Goal: Transaction & Acquisition: Obtain resource

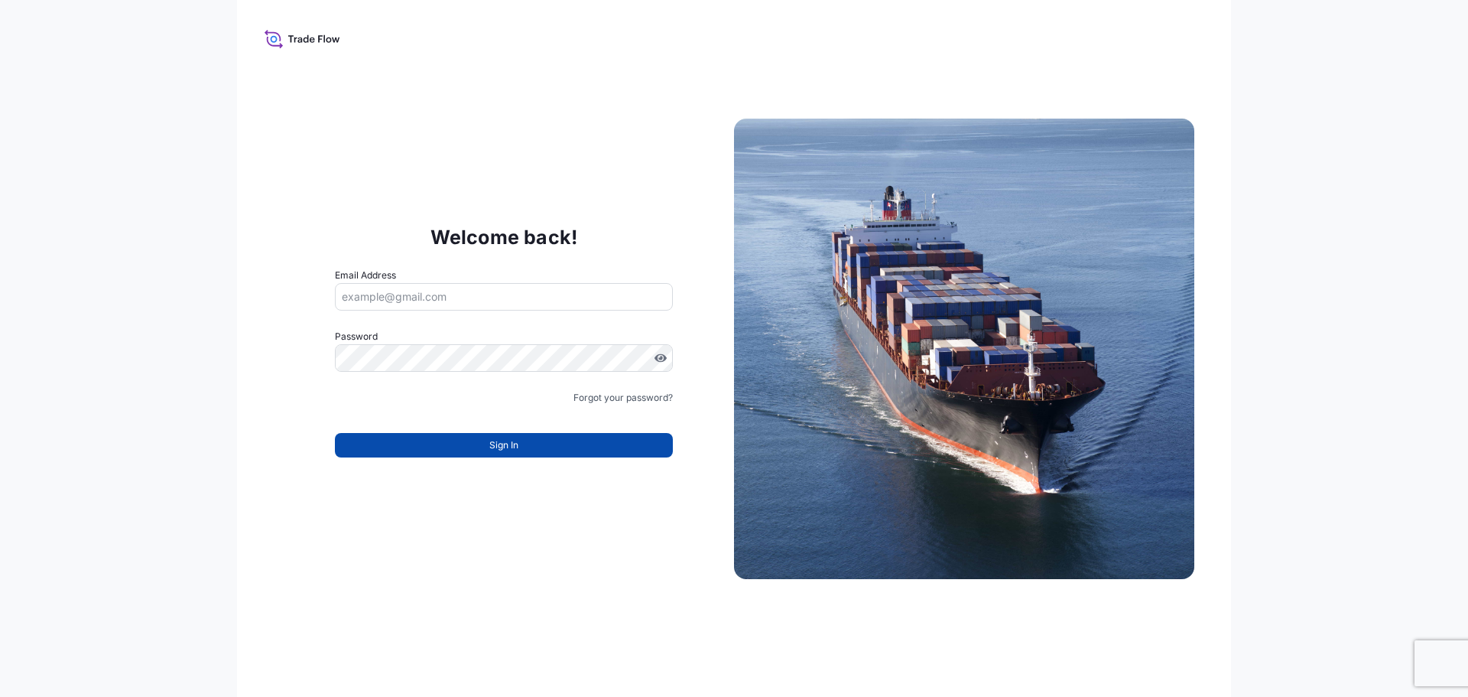
type input "[EMAIL_ADDRESS][DOMAIN_NAME]"
click at [475, 450] on button "Sign In" at bounding box center [504, 445] width 338 height 24
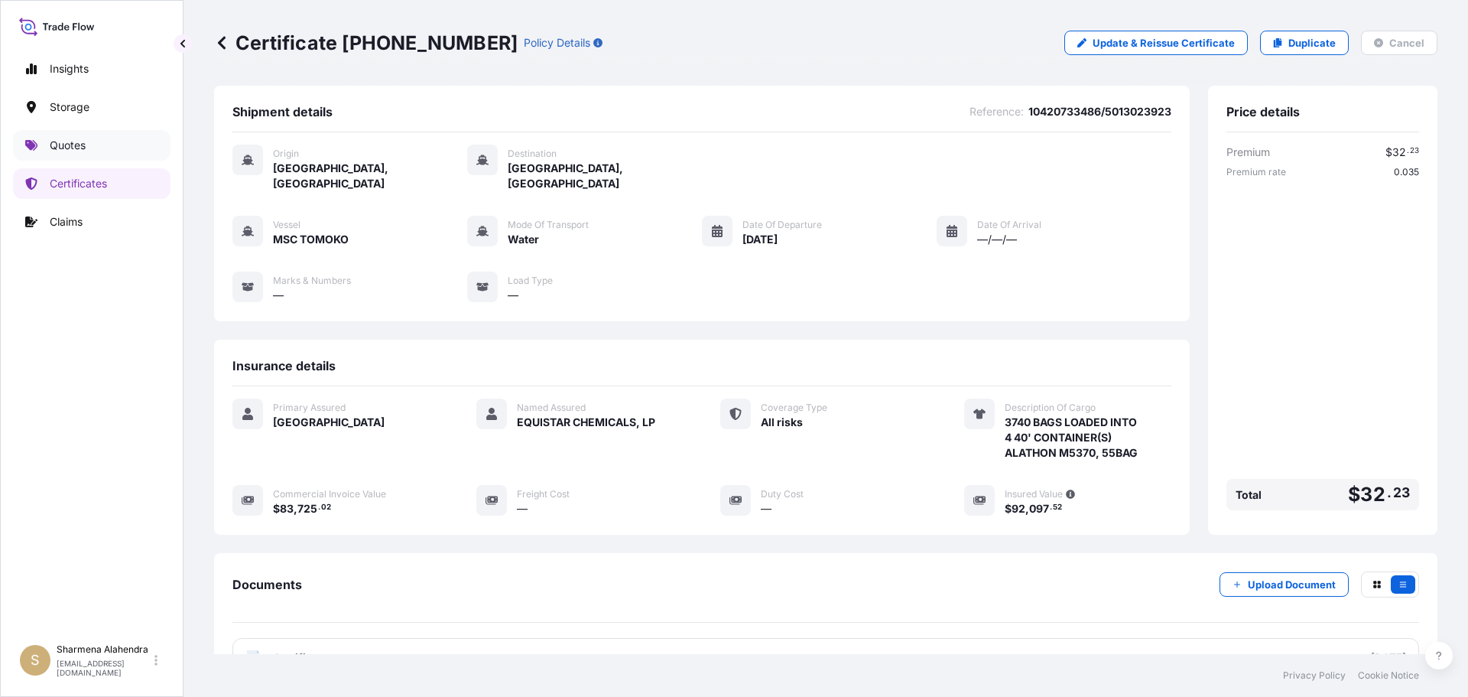
click at [88, 140] on link "Quotes" at bounding box center [92, 145] width 158 height 31
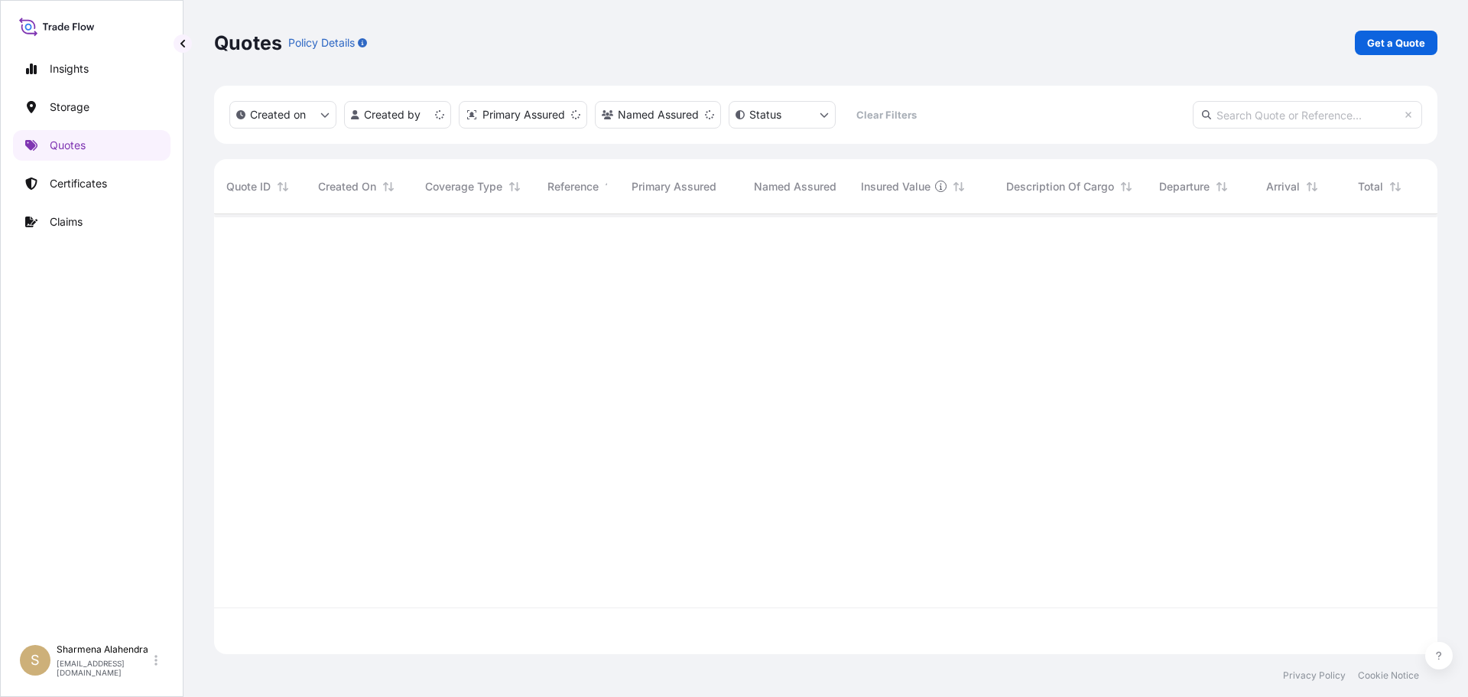
scroll to position [437, 1212]
click at [1404, 33] on link "Get a Quote" at bounding box center [1396, 43] width 83 height 24
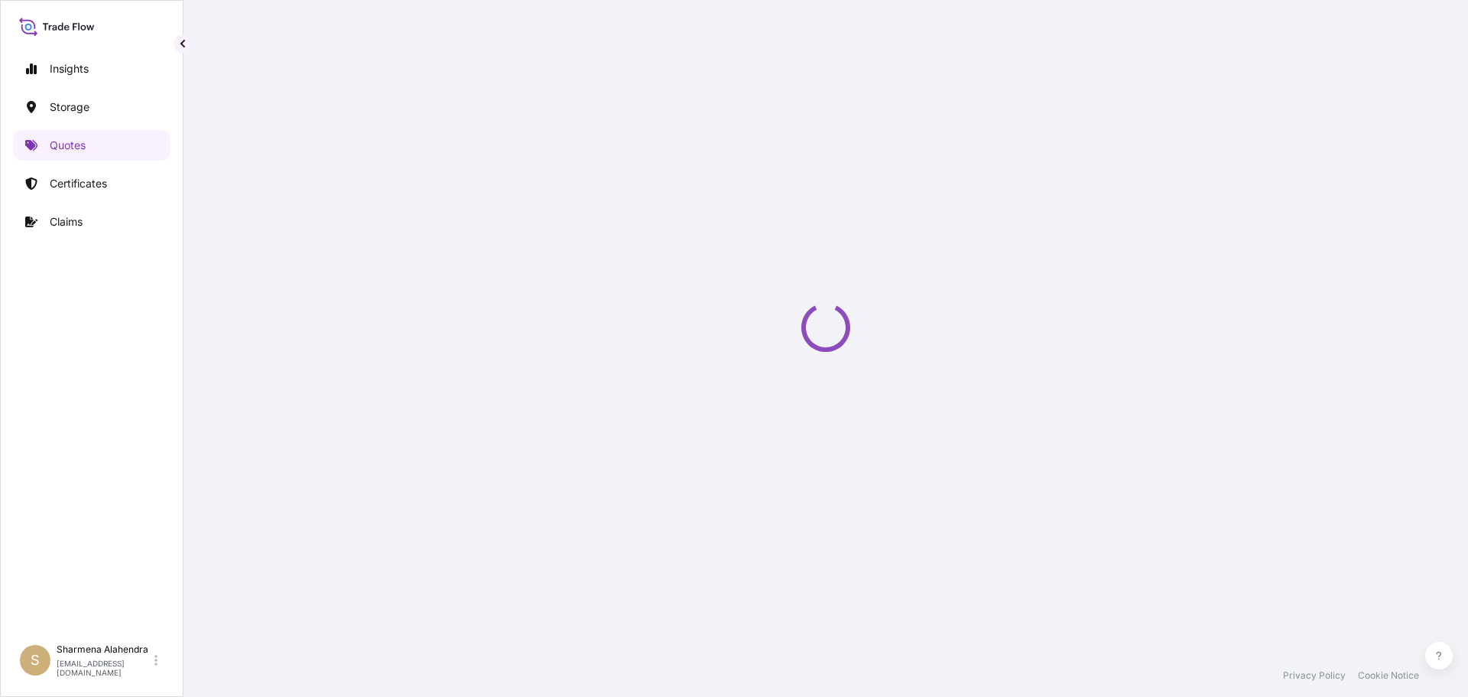
select select "Water"
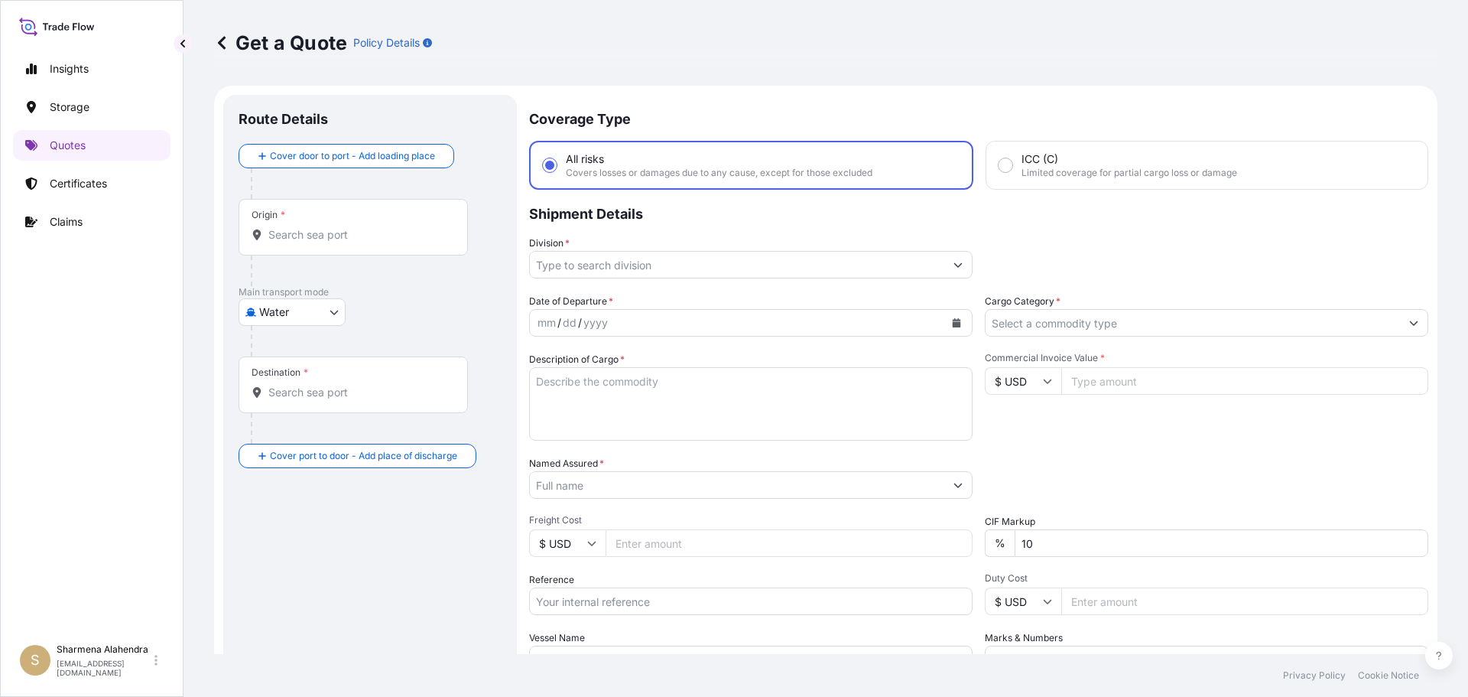
scroll to position [24, 0]
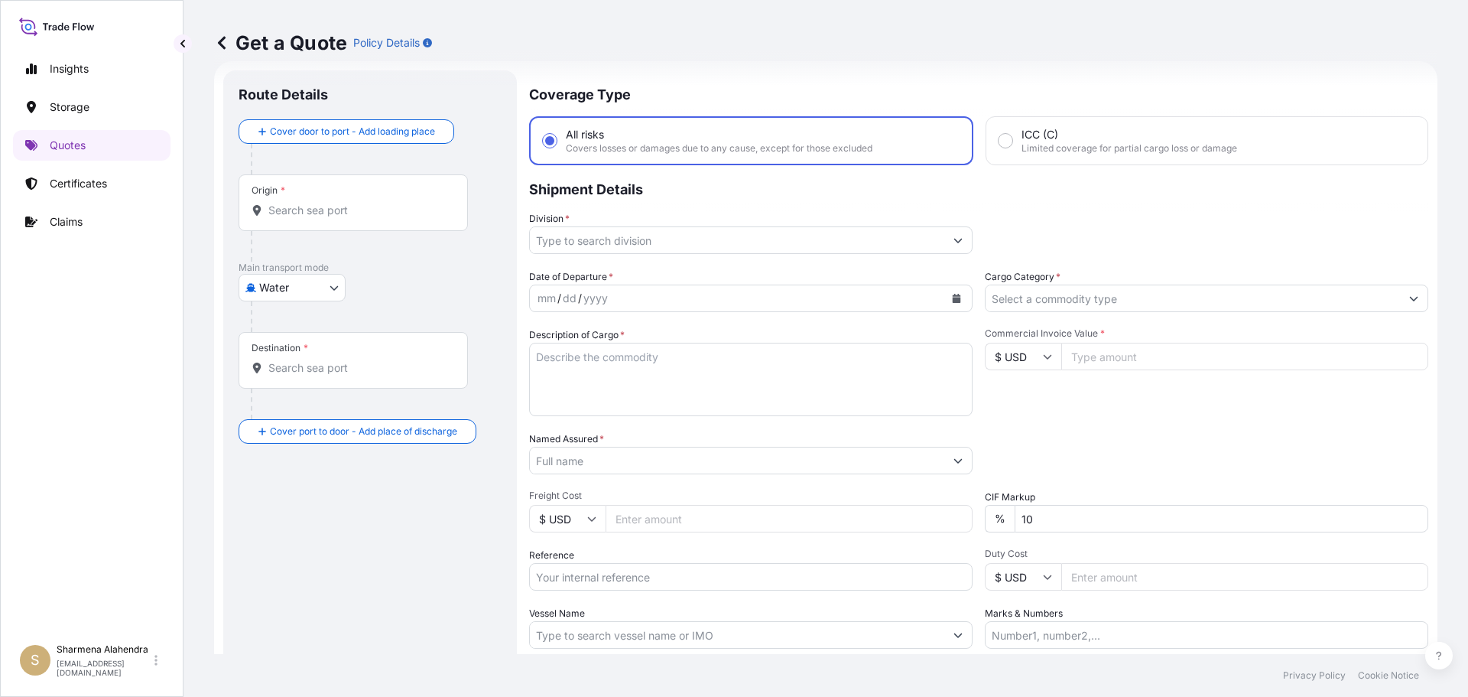
drag, startPoint x: 726, startPoint y: 88, endPoint x: 722, endPoint y: 99, distance: 12.1
click at [726, 88] on p "Coverage Type" at bounding box center [978, 93] width 899 height 46
click at [324, 208] on input "Origin *" at bounding box center [358, 210] width 180 height 15
paste input "[GEOGRAPHIC_DATA], [GEOGRAPHIC_DATA]"
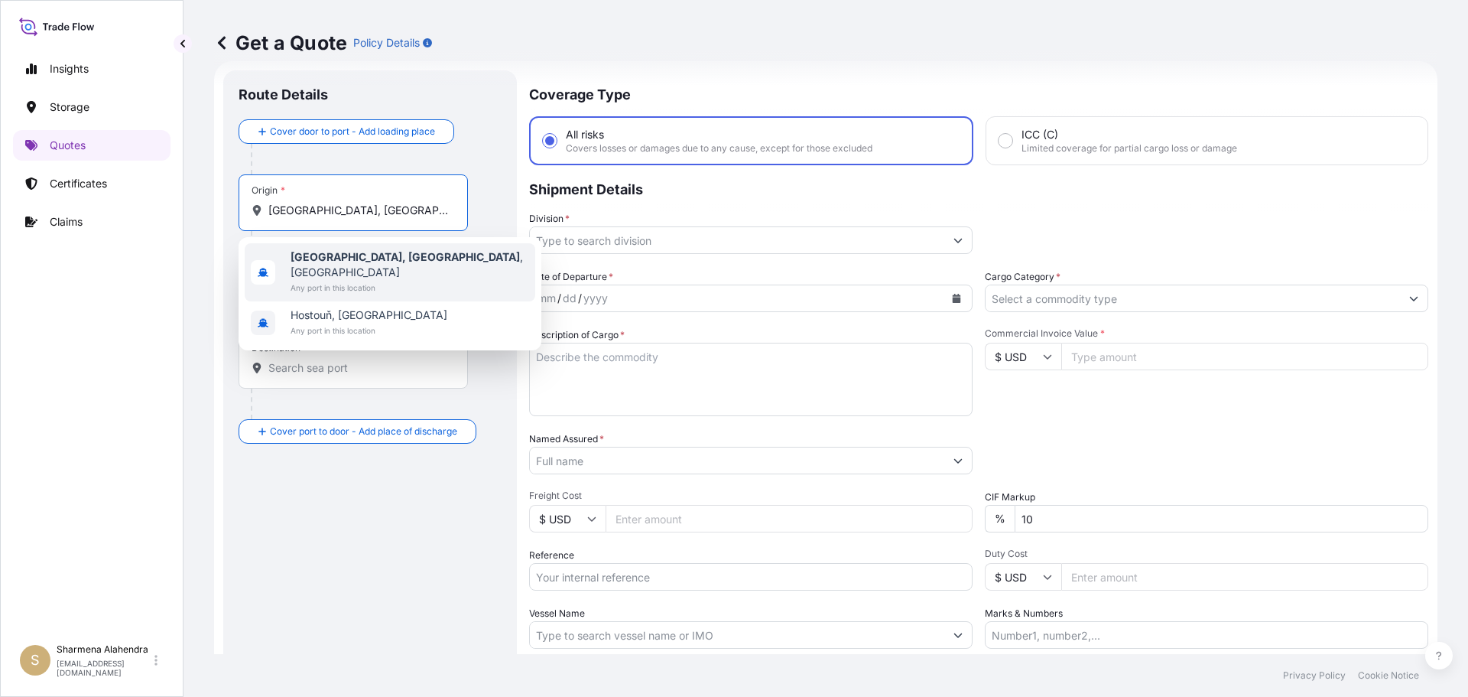
click at [376, 263] on span "[GEOGRAPHIC_DATA], [GEOGRAPHIC_DATA] , [GEOGRAPHIC_DATA]" at bounding box center [410, 264] width 239 height 31
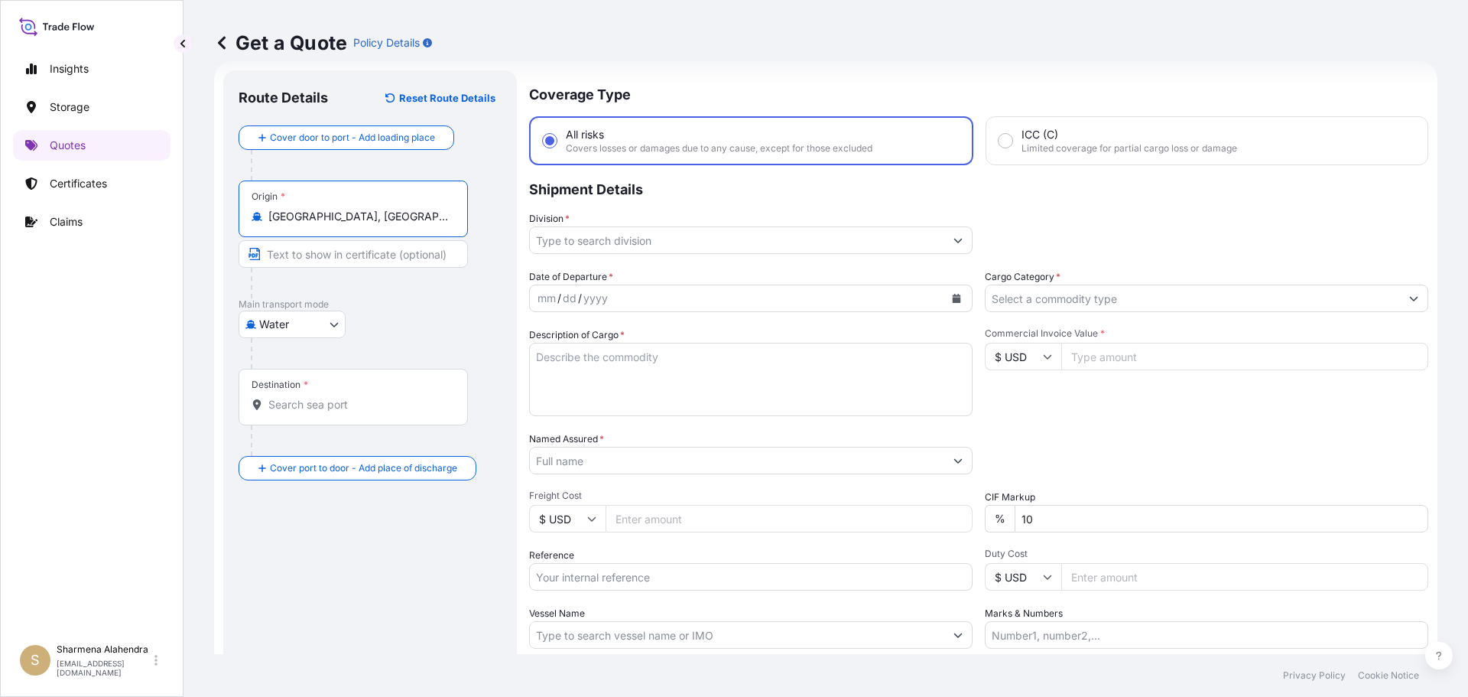
type input "[GEOGRAPHIC_DATA], [GEOGRAPHIC_DATA], [GEOGRAPHIC_DATA]"
click at [851, 78] on div "Get a Quote Policy Details" at bounding box center [826, 43] width 1224 height 86
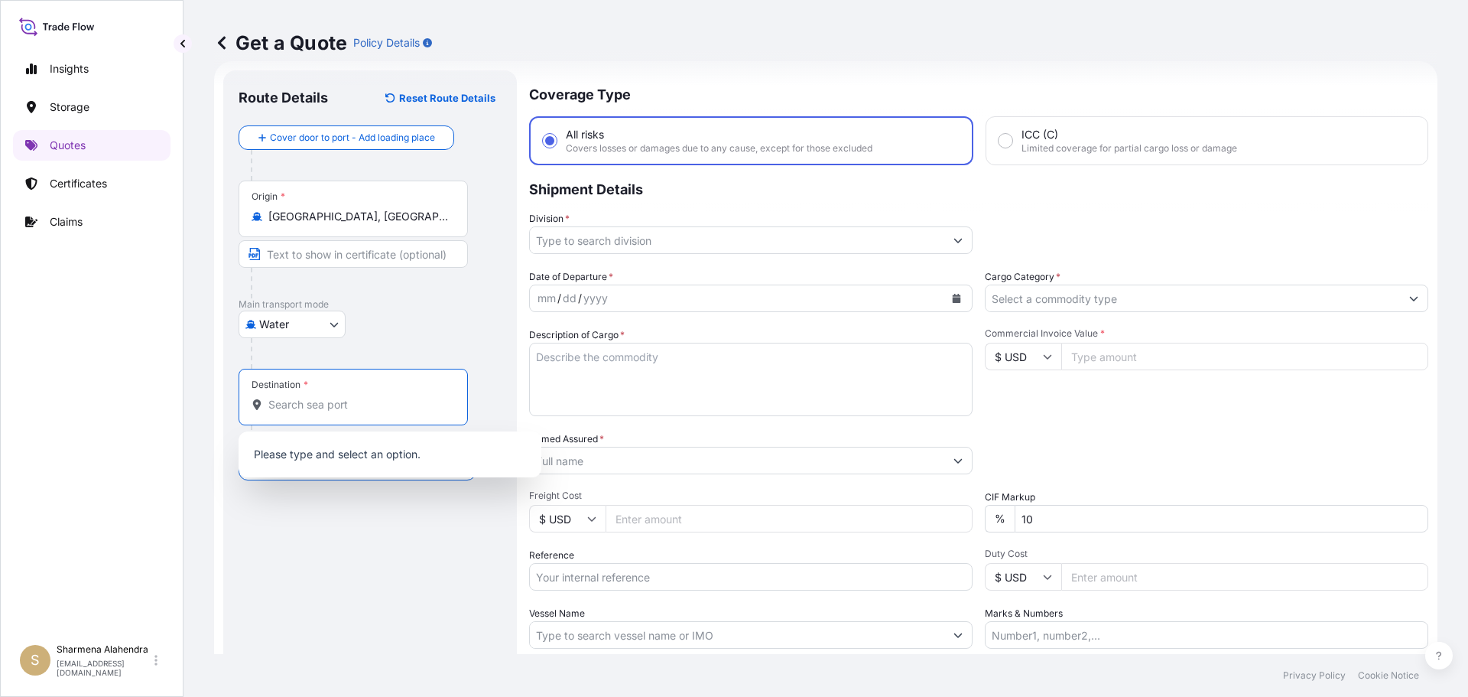
click at [324, 405] on input "Destination *" at bounding box center [358, 404] width 180 height 15
paste input "[GEOGRAPHIC_DATA], [GEOGRAPHIC_DATA]"
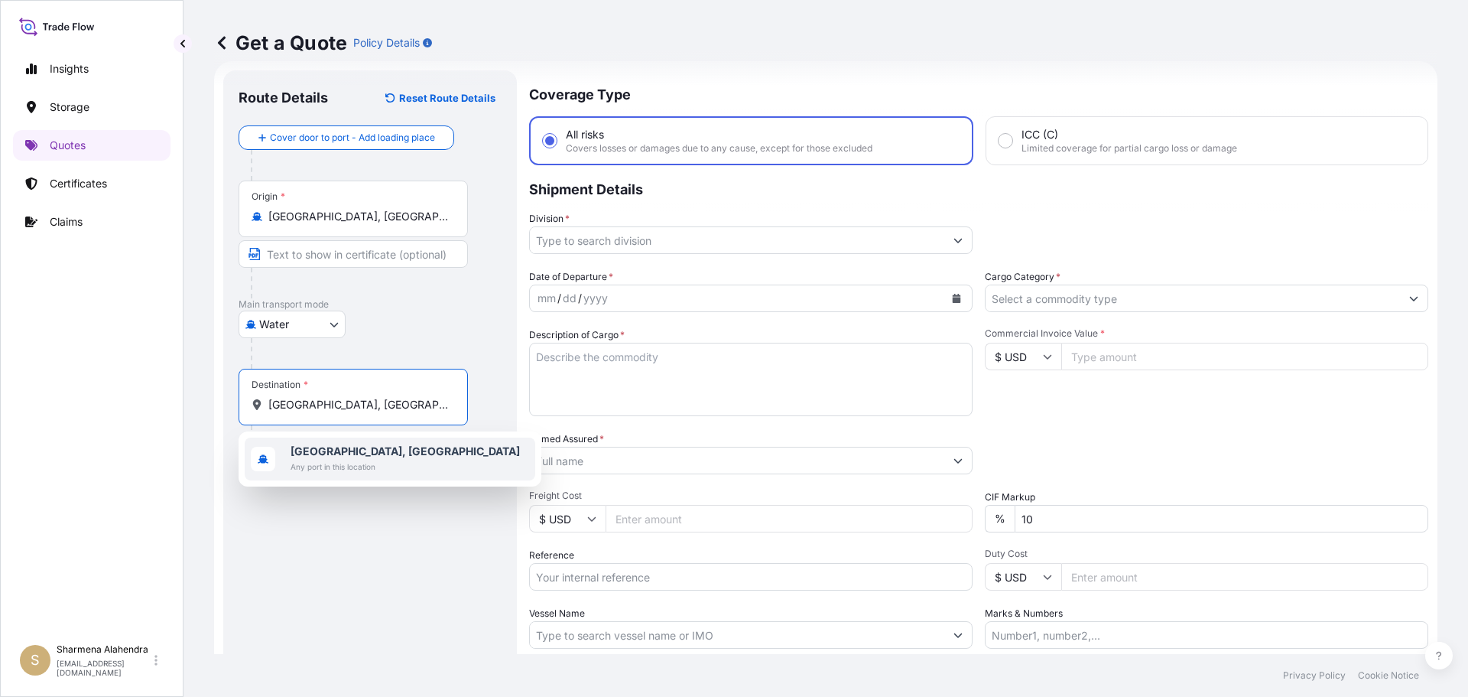
click at [330, 450] on b "[GEOGRAPHIC_DATA], [GEOGRAPHIC_DATA]" at bounding box center [405, 450] width 229 height 13
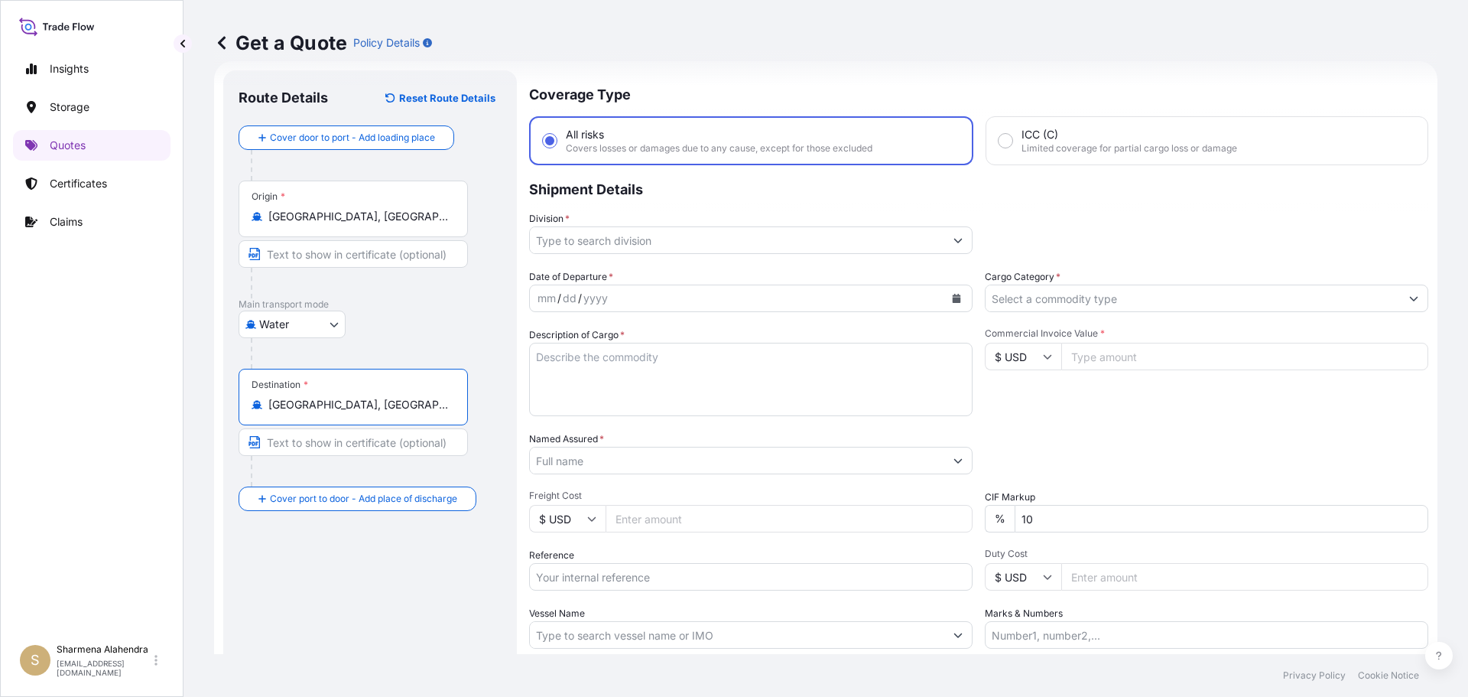
type input "[GEOGRAPHIC_DATA], [GEOGRAPHIC_DATA]"
click at [721, 246] on input "Division *" at bounding box center [737, 240] width 414 height 28
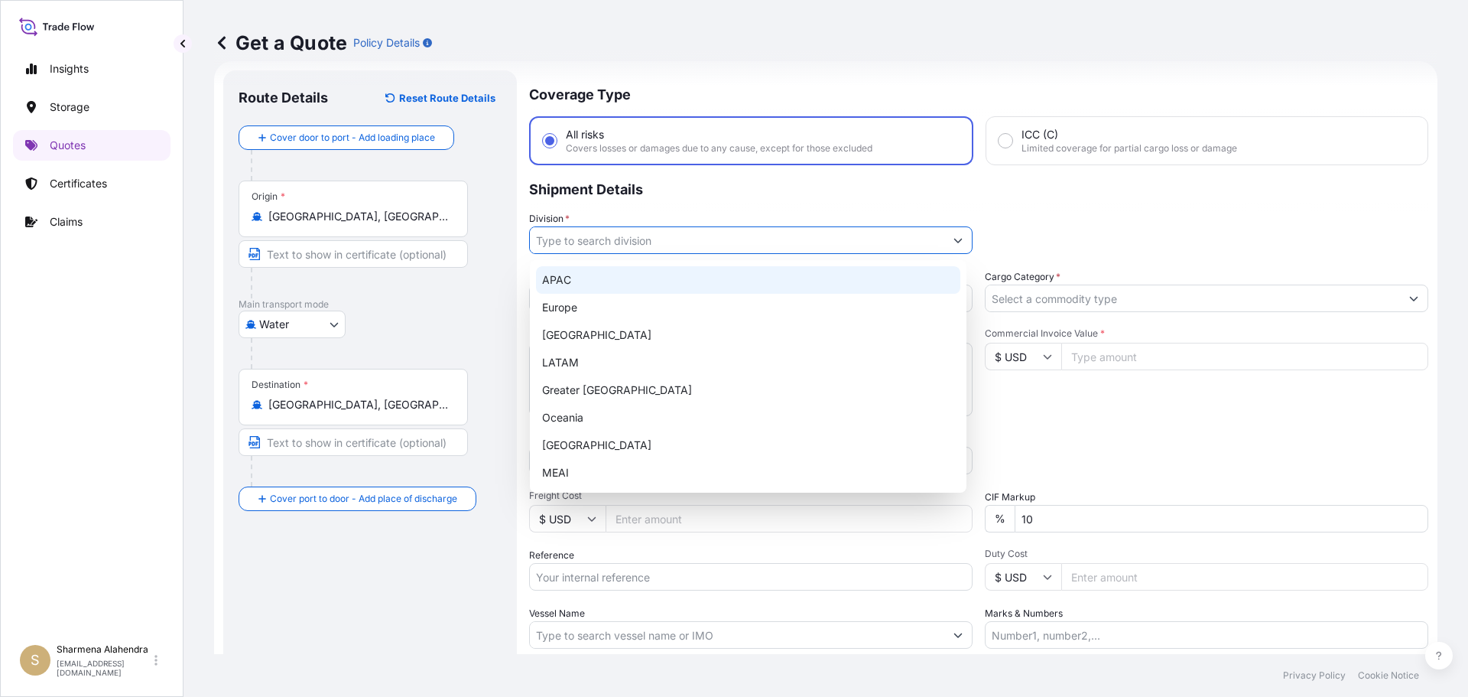
click at [576, 288] on div "APAC" at bounding box center [748, 280] width 424 height 28
type input "APAC"
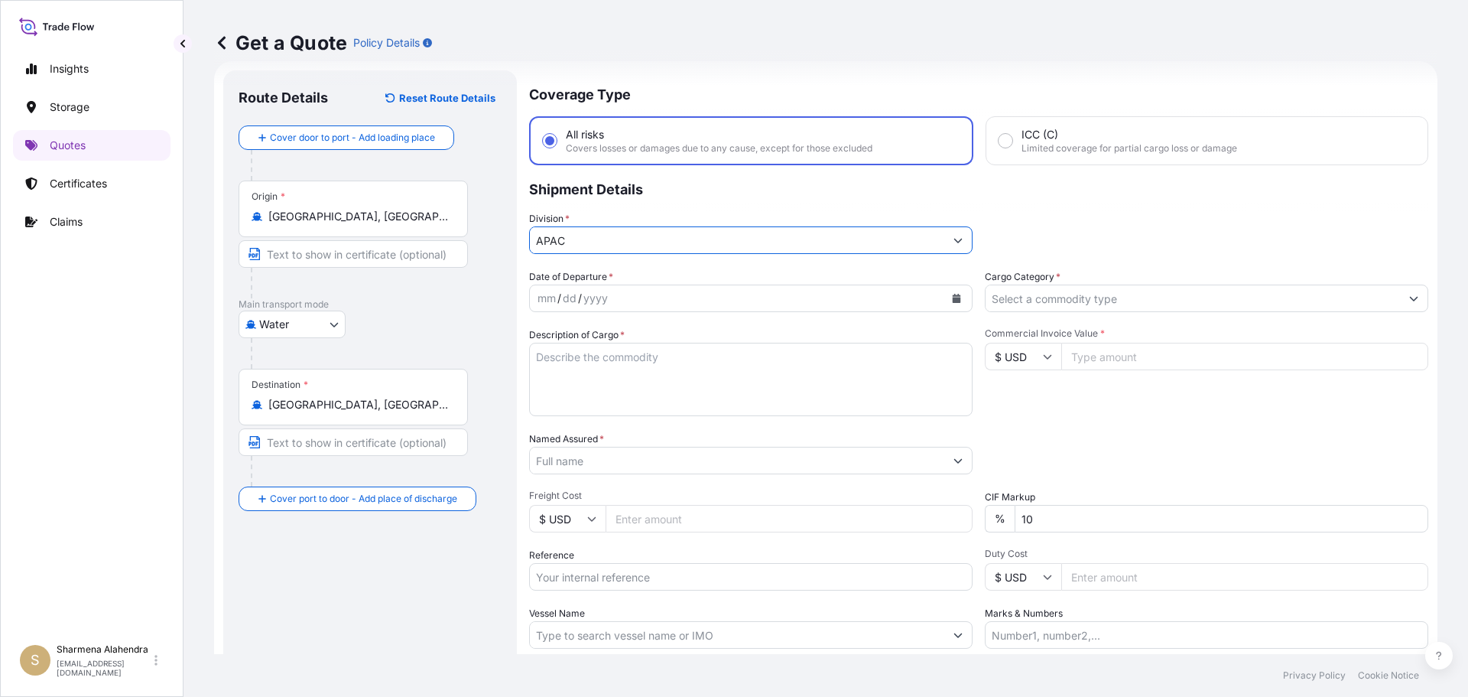
click at [952, 297] on icon "Calendar" at bounding box center [956, 298] width 9 height 9
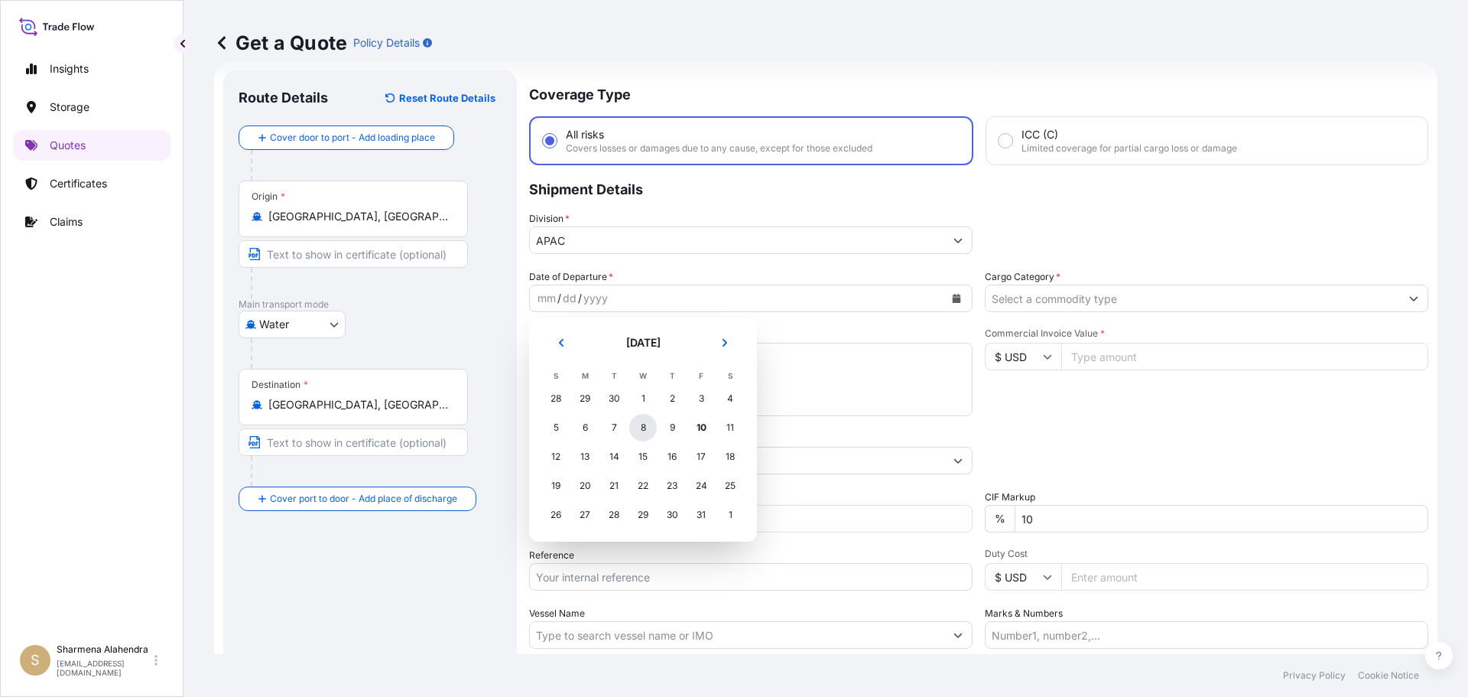
click at [640, 427] on div "8" at bounding box center [643, 428] width 28 height 28
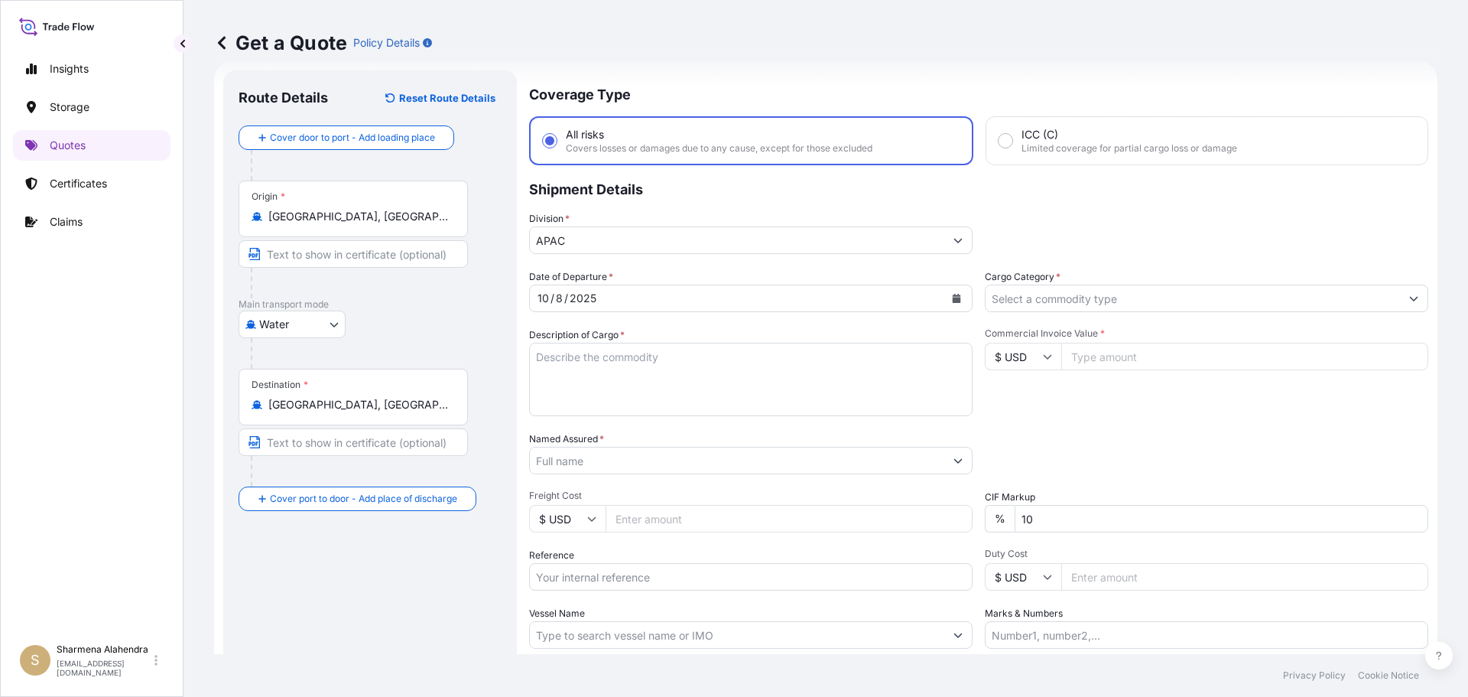
click at [822, 363] on textarea "Description of Cargo *" at bounding box center [751, 379] width 444 height 73
paste textarea "BAGS LOADED INTO 4 40' CONTAINER(S) PETROTHENE GA502119, 55BAG"
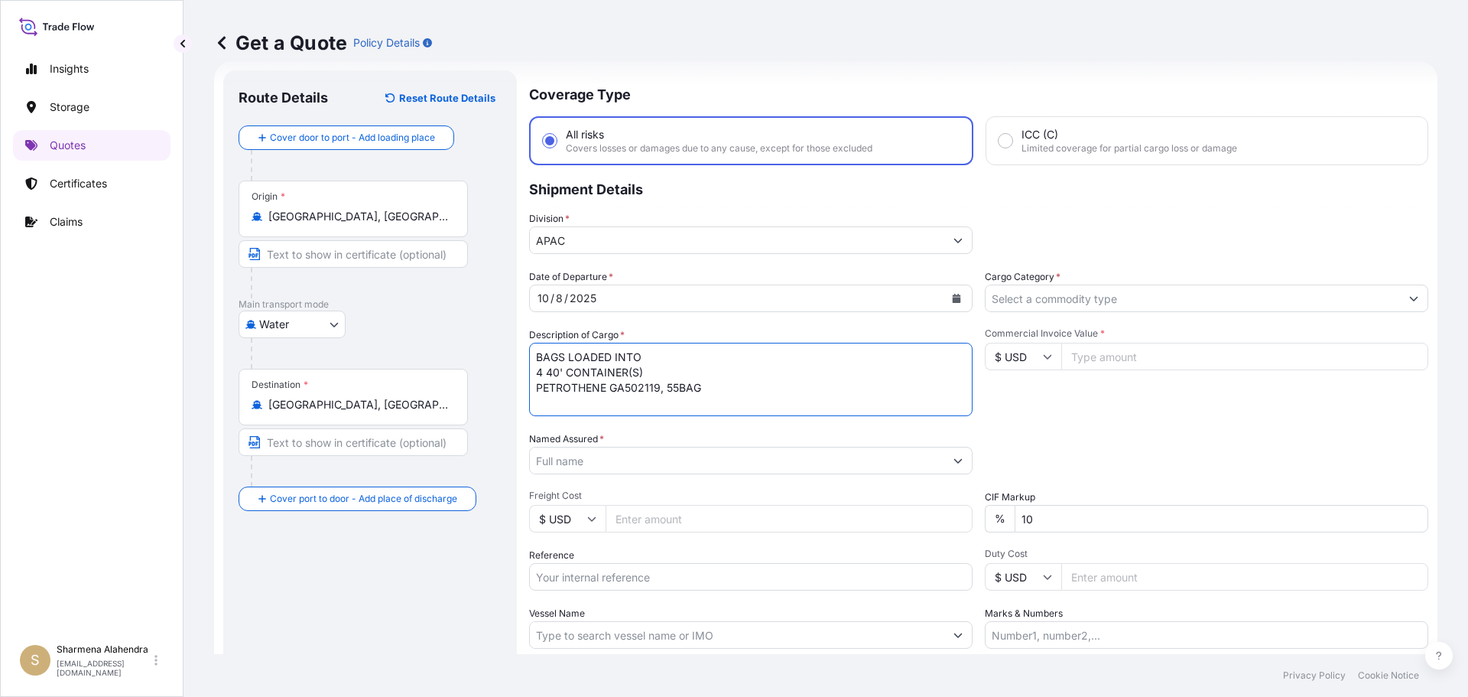
click at [536, 356] on textarea "BAGS LOADED INTO 4 40' CONTAINER(S) PETROTHENE GA502119, 55BAG" at bounding box center [751, 379] width 444 height 73
type textarea "3740 BAGS LOADED INTO 4 40' CONTAINER(S) PETROTHENE GA502119, 55BAG"
click at [830, 469] on input "Named Assured *" at bounding box center [737, 461] width 414 height 28
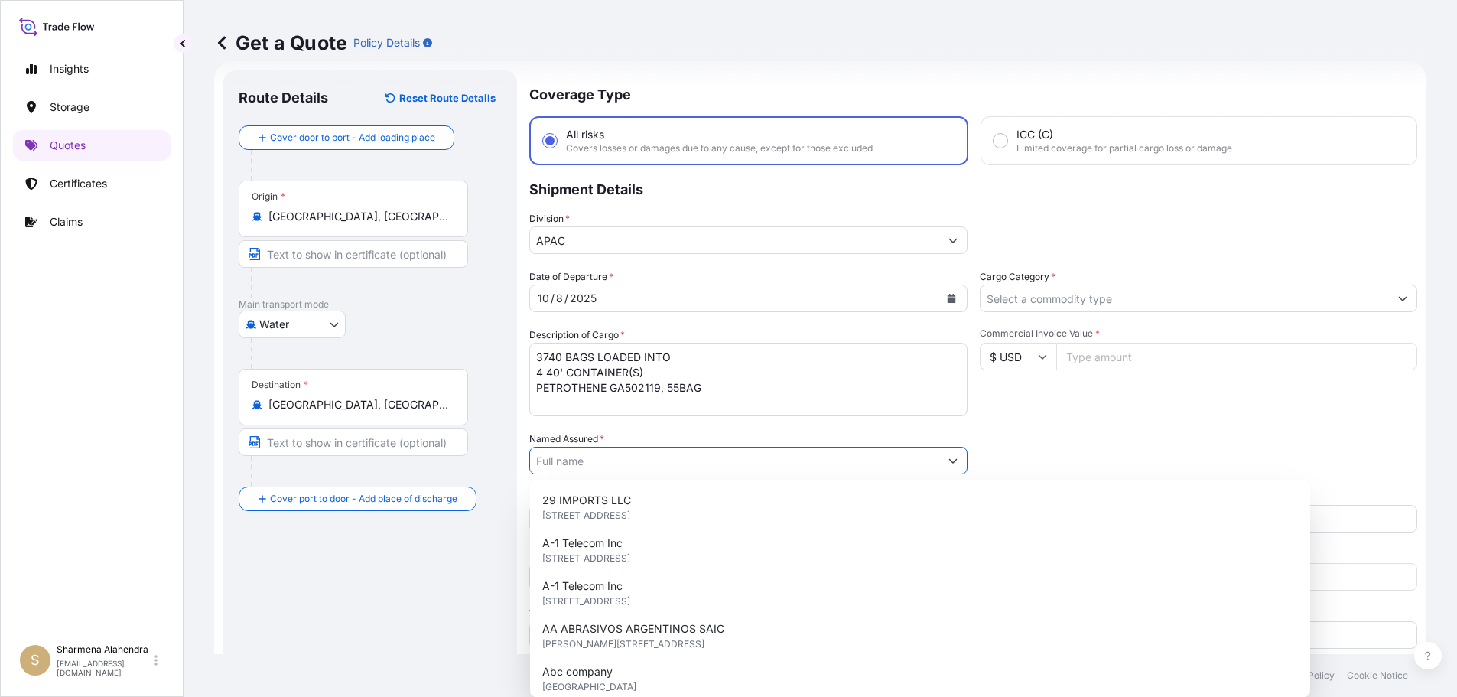
paste input "EQUISTAR CHEMICALS, LP"
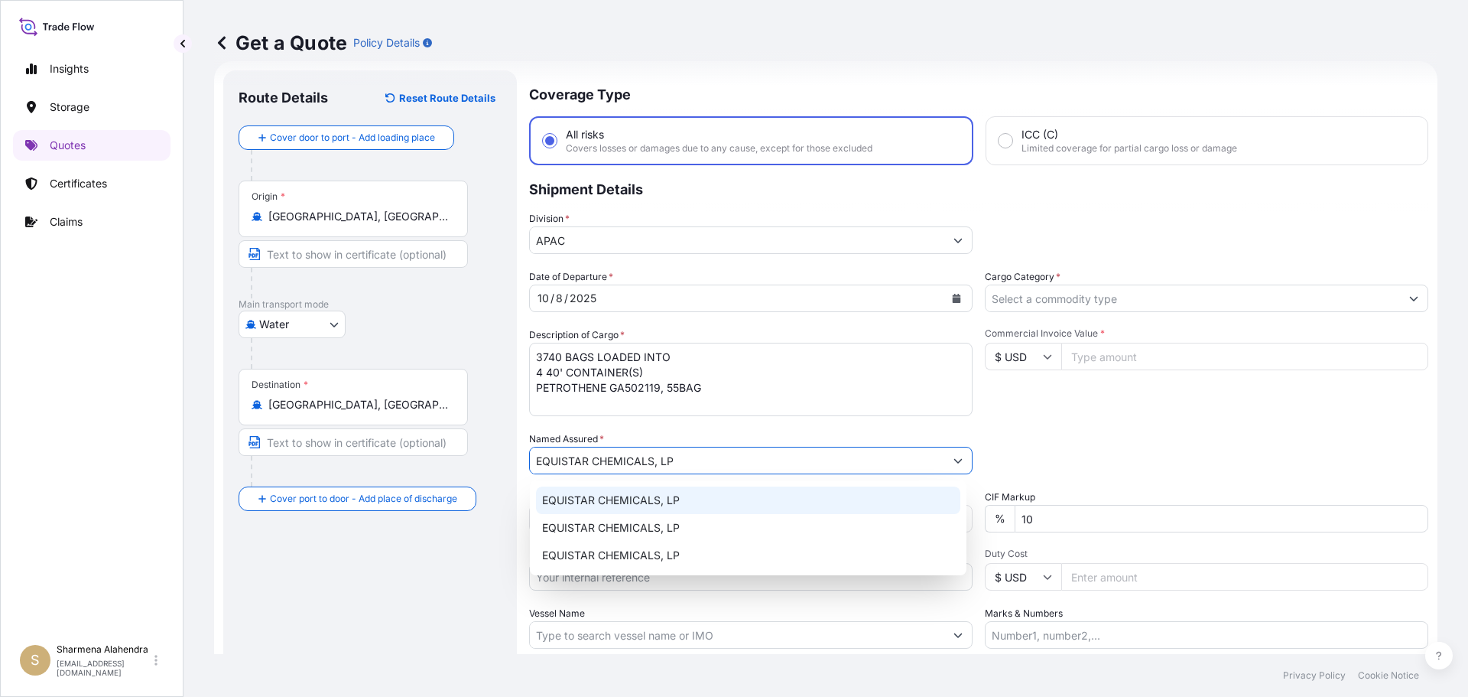
click at [634, 501] on span "EQUISTAR CHEMICALS, LP" at bounding box center [611, 499] width 138 height 15
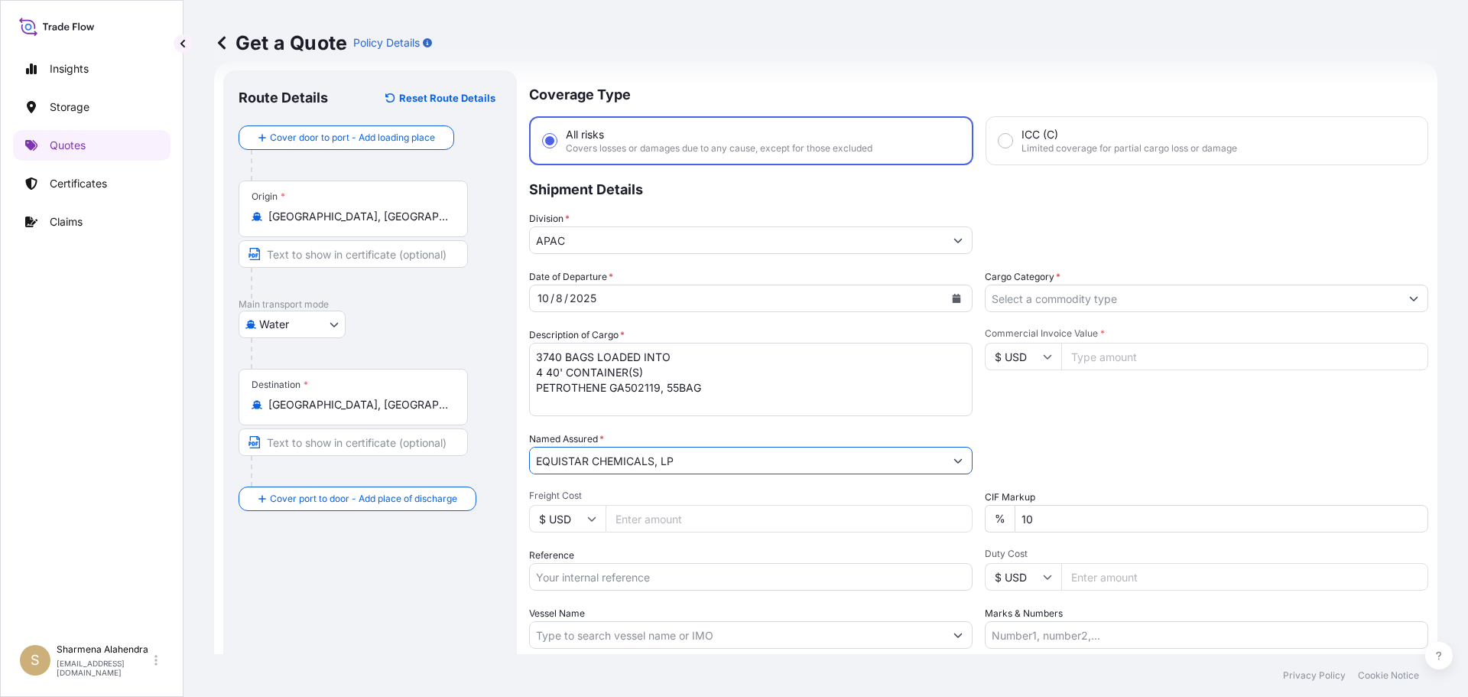
type input "EQUISTAR CHEMICALS, LP"
click at [638, 580] on input "Reference" at bounding box center [751, 577] width 444 height 28
paste input "10420857626"
paste input "5013164982"
type input "10420857626/5013164982"
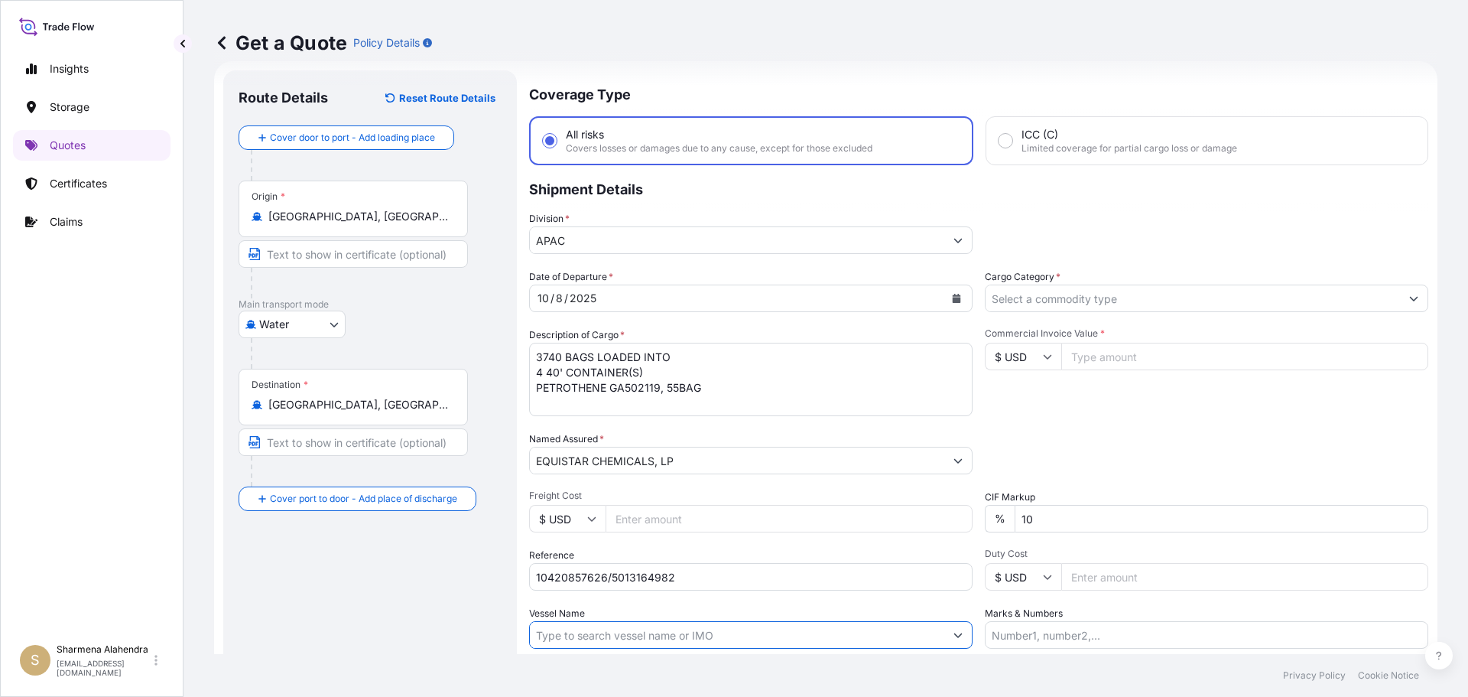
click at [649, 631] on input "Vessel Name" at bounding box center [737, 635] width 414 height 28
click at [796, 638] on input "Vessel Name" at bounding box center [737, 635] width 414 height 28
paste input "LONCOMILLA"
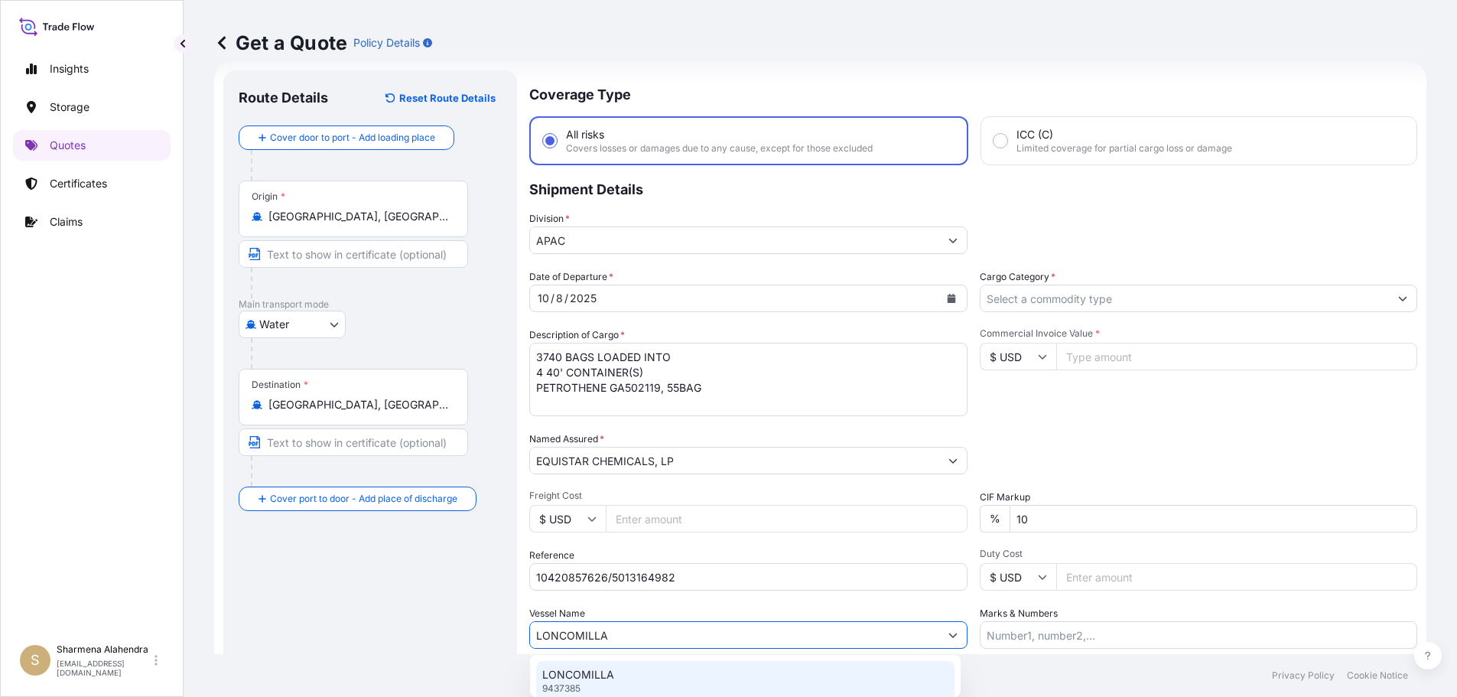
click at [612, 677] on p "LONCOMILLA" at bounding box center [578, 674] width 72 height 15
type input "LONCOMILLA"
click at [1106, 295] on input "Cargo Category *" at bounding box center [1193, 298] width 414 height 28
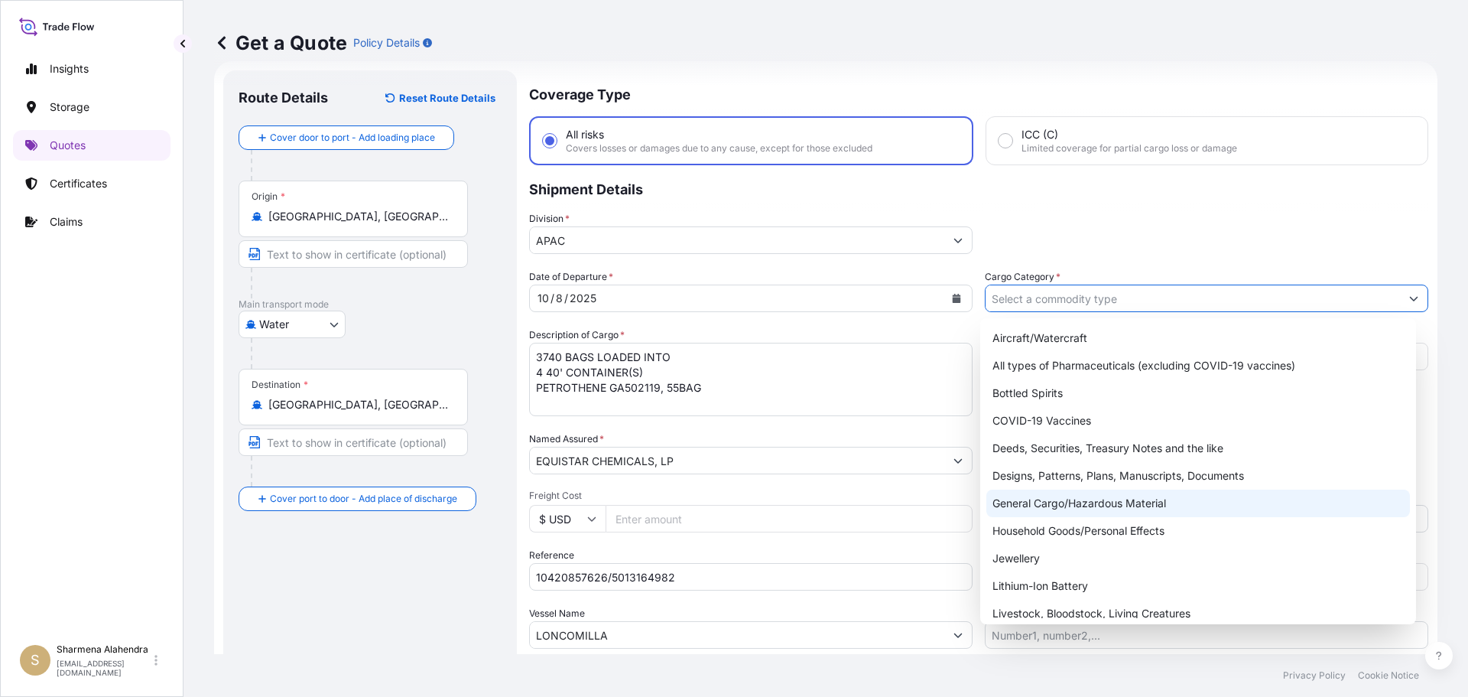
click at [1053, 505] on div "General Cargo/Hazardous Material" at bounding box center [1198, 503] width 424 height 28
type input "General Cargo/Hazardous Material"
click at [1034, 513] on div "General Cargo/Hazardous Material" at bounding box center [1198, 503] width 424 height 28
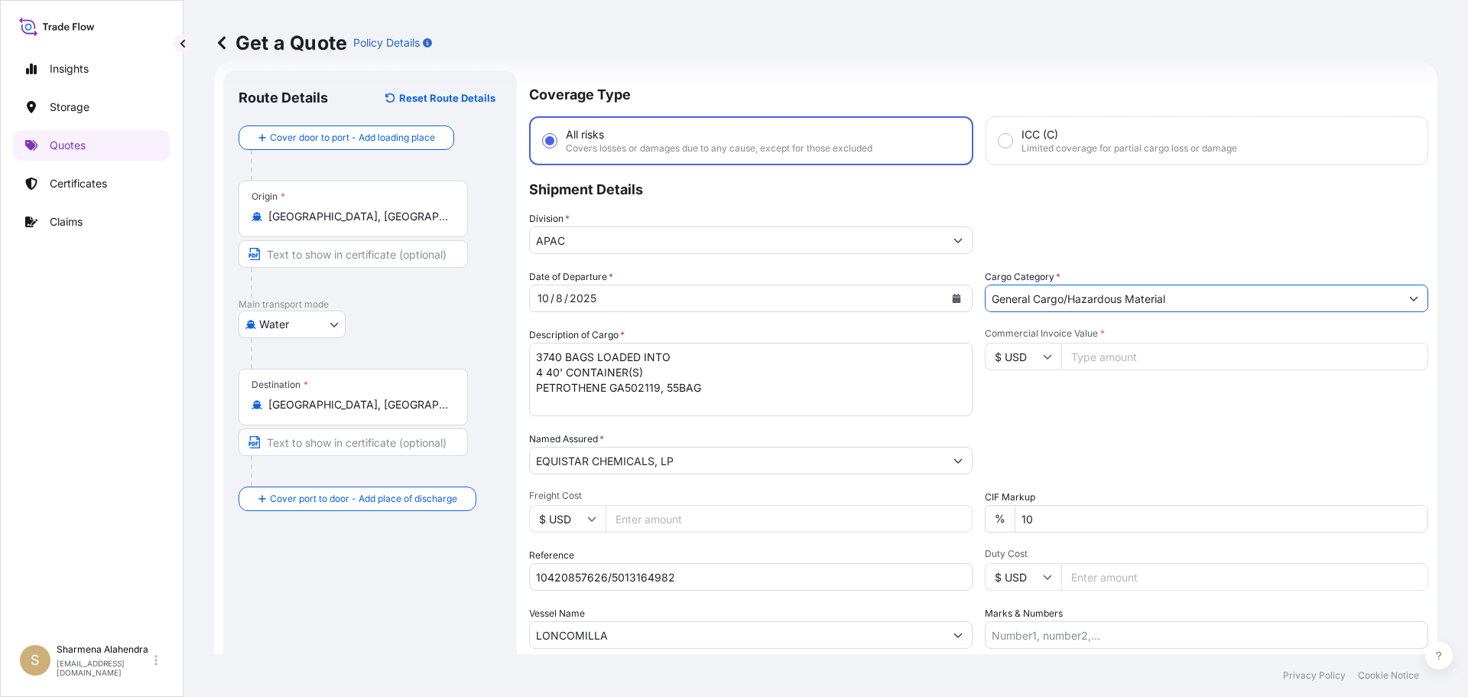
click at [1103, 358] on input "Commercial Invoice Value *" at bounding box center [1244, 357] width 367 height 28
paste input "81430"
type input "81430.00"
click at [1127, 450] on div "Packing Category Type to search a container mode Please select a primary mode o…" at bounding box center [1207, 452] width 444 height 43
drag, startPoint x: 1059, startPoint y: 408, endPoint x: 1009, endPoint y: 420, distance: 51.9
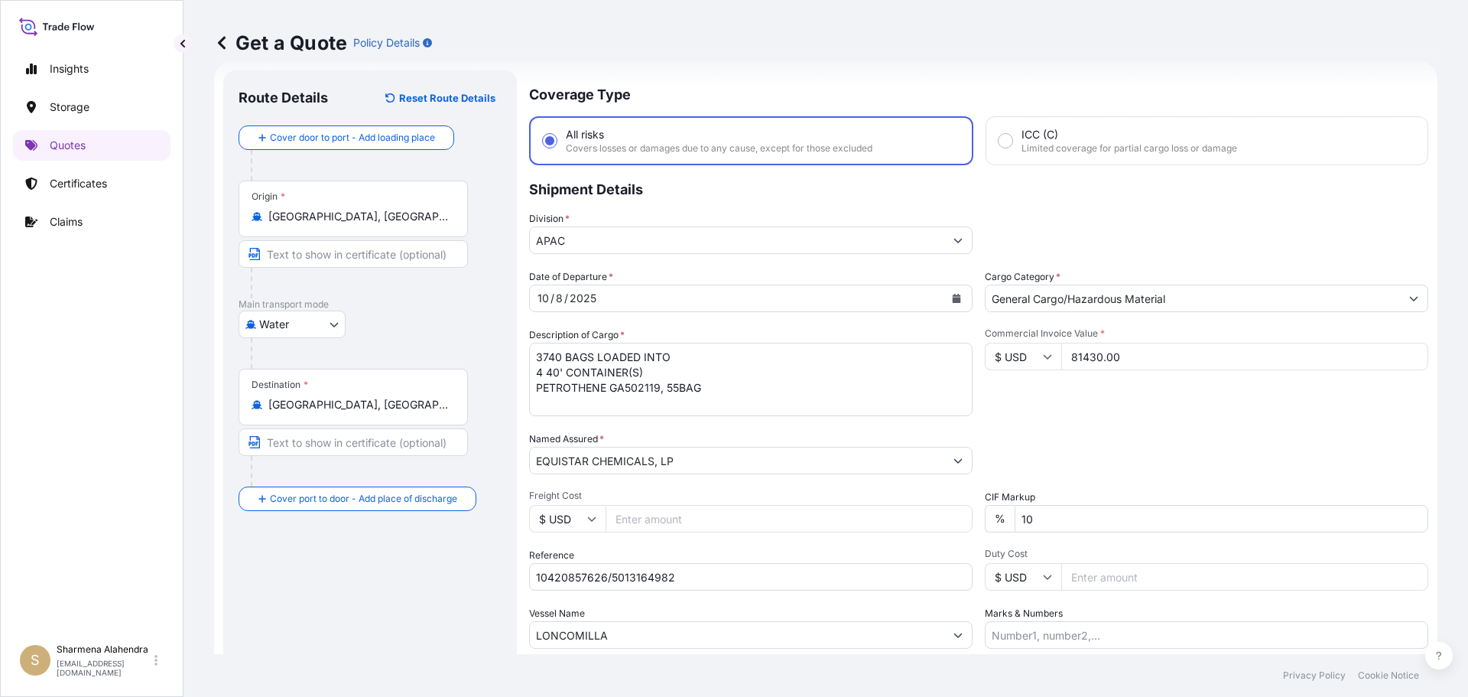
click at [1059, 408] on div "Commercial Invoice Value * $ USD 81430.00" at bounding box center [1207, 371] width 444 height 89
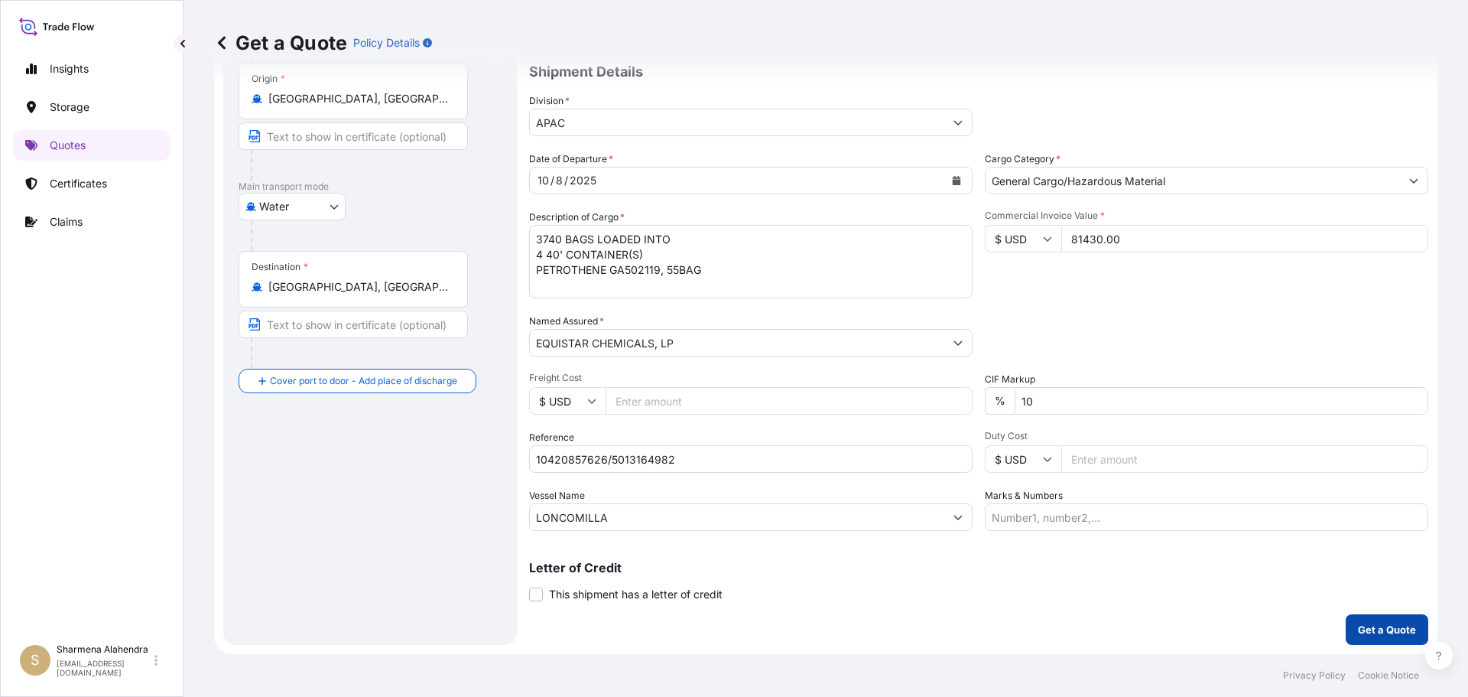
click at [1373, 635] on p "Get a Quote" at bounding box center [1387, 629] width 58 height 15
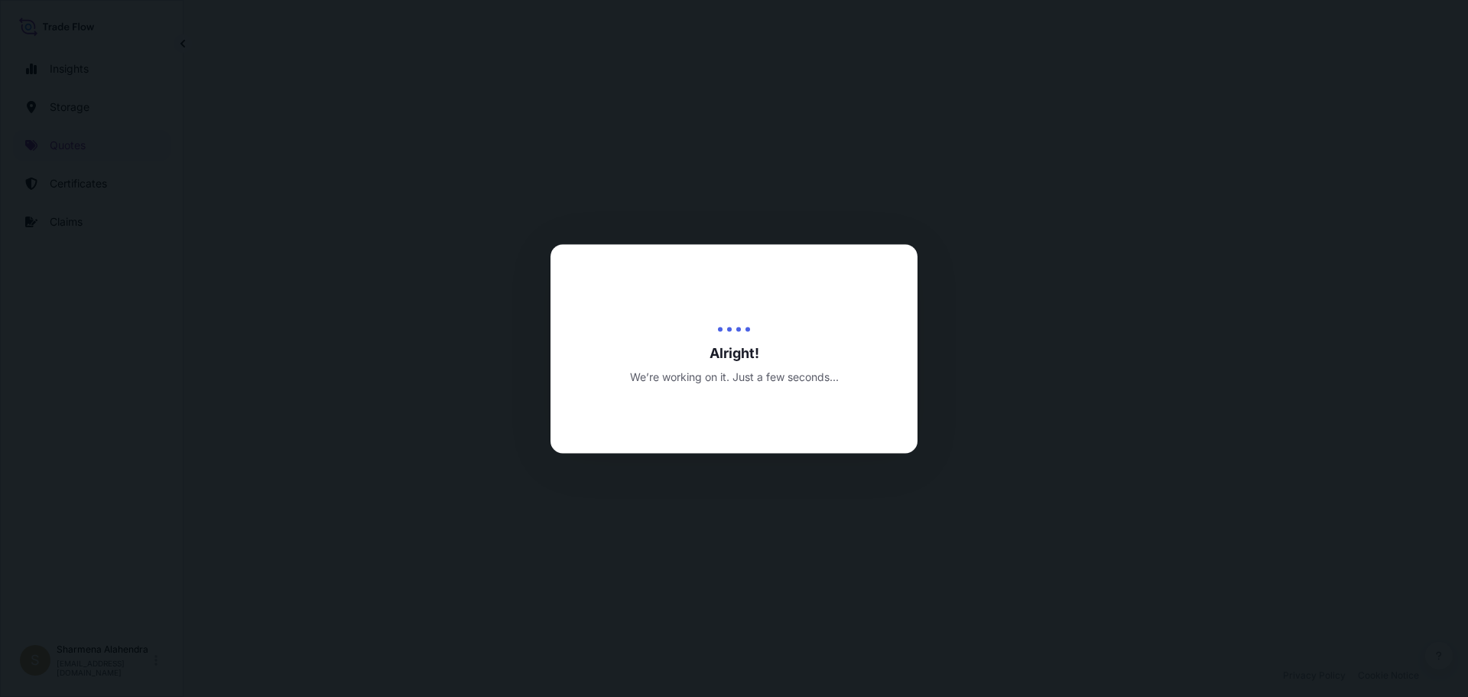
select select "Water"
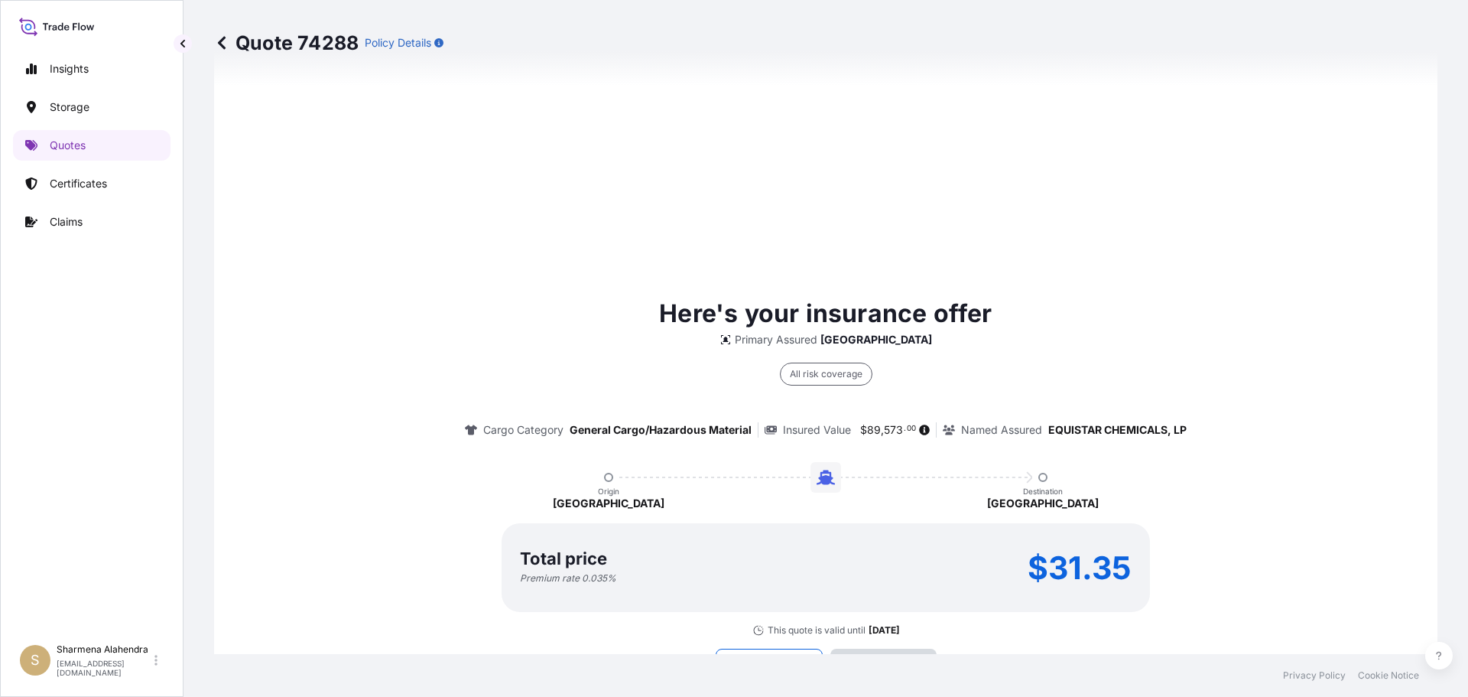
scroll to position [2186, 0]
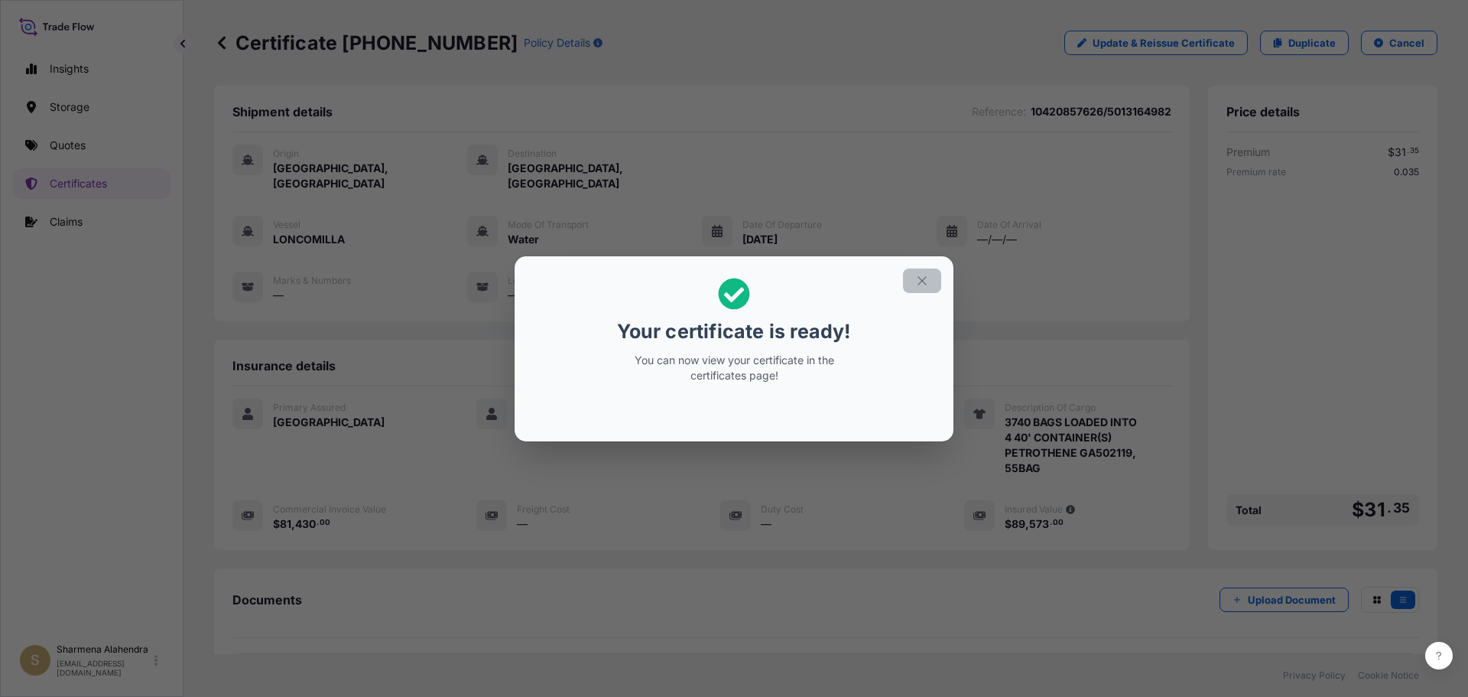
click at [921, 278] on icon "button" at bounding box center [922, 281] width 14 height 14
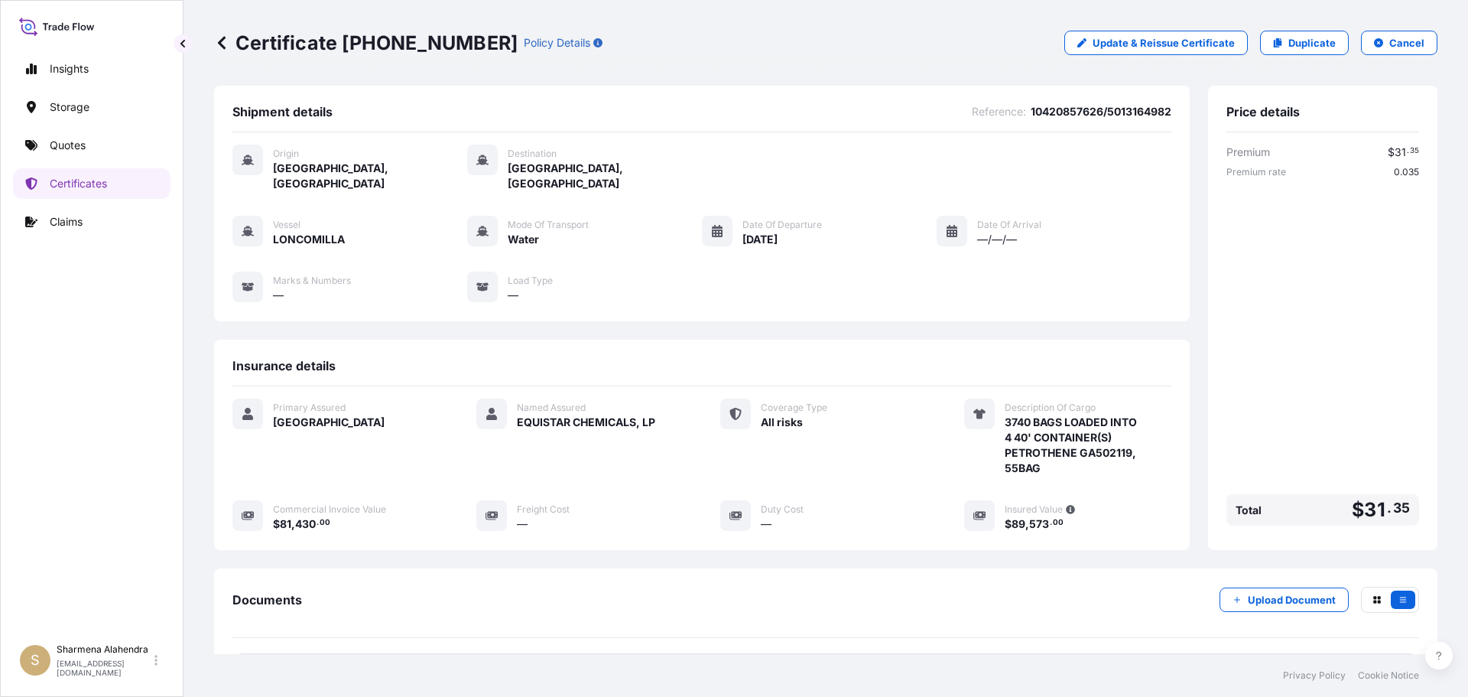
scroll to position [138, 0]
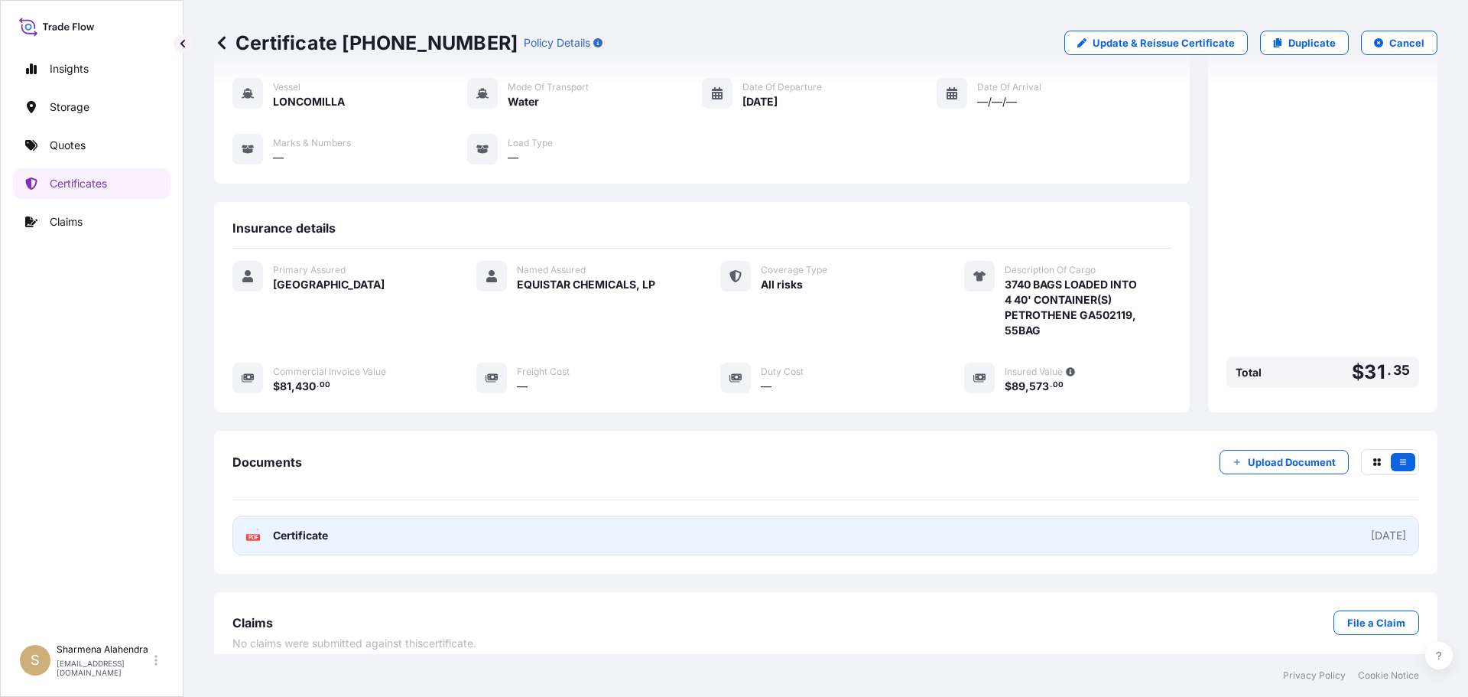
click at [561, 518] on link "PDF Certificate [DATE]" at bounding box center [825, 535] width 1187 height 40
